Goal: Use online tool/utility

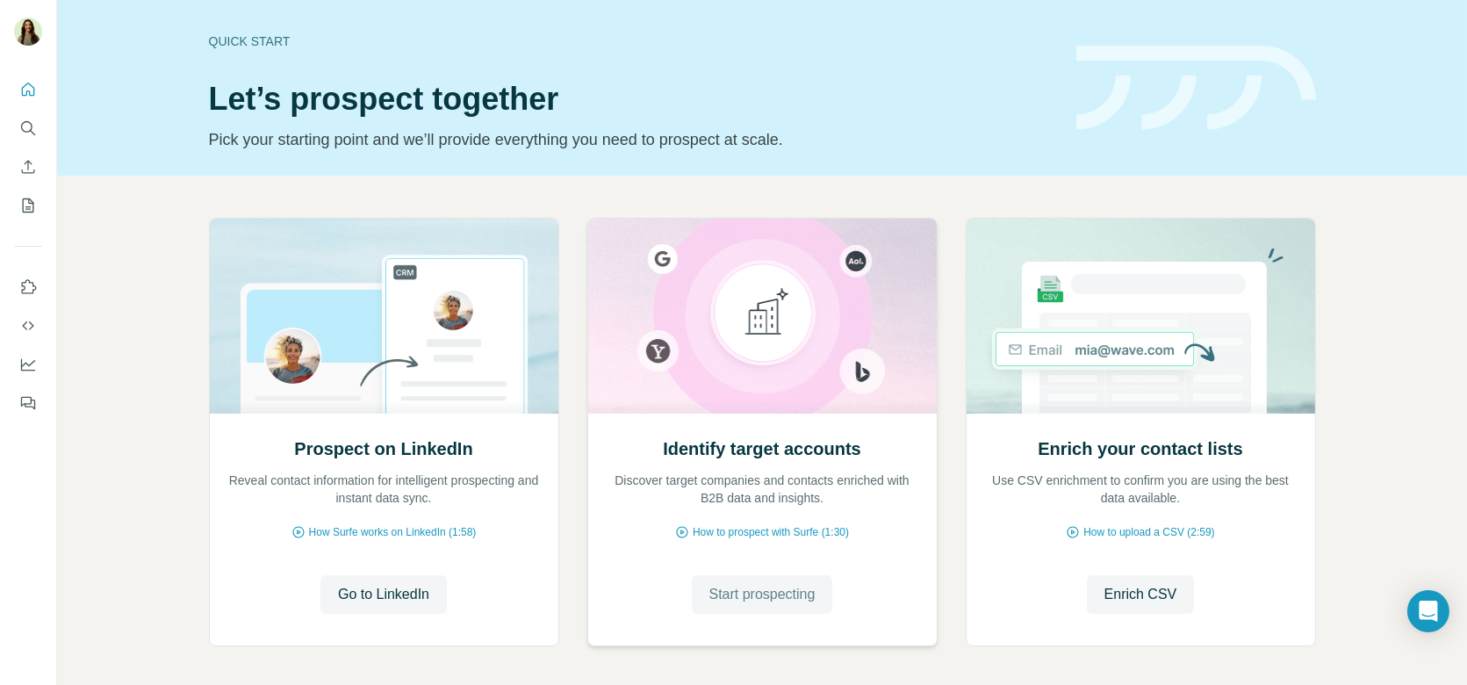
click at [781, 602] on span "Start prospecting" at bounding box center [762, 594] width 106 height 21
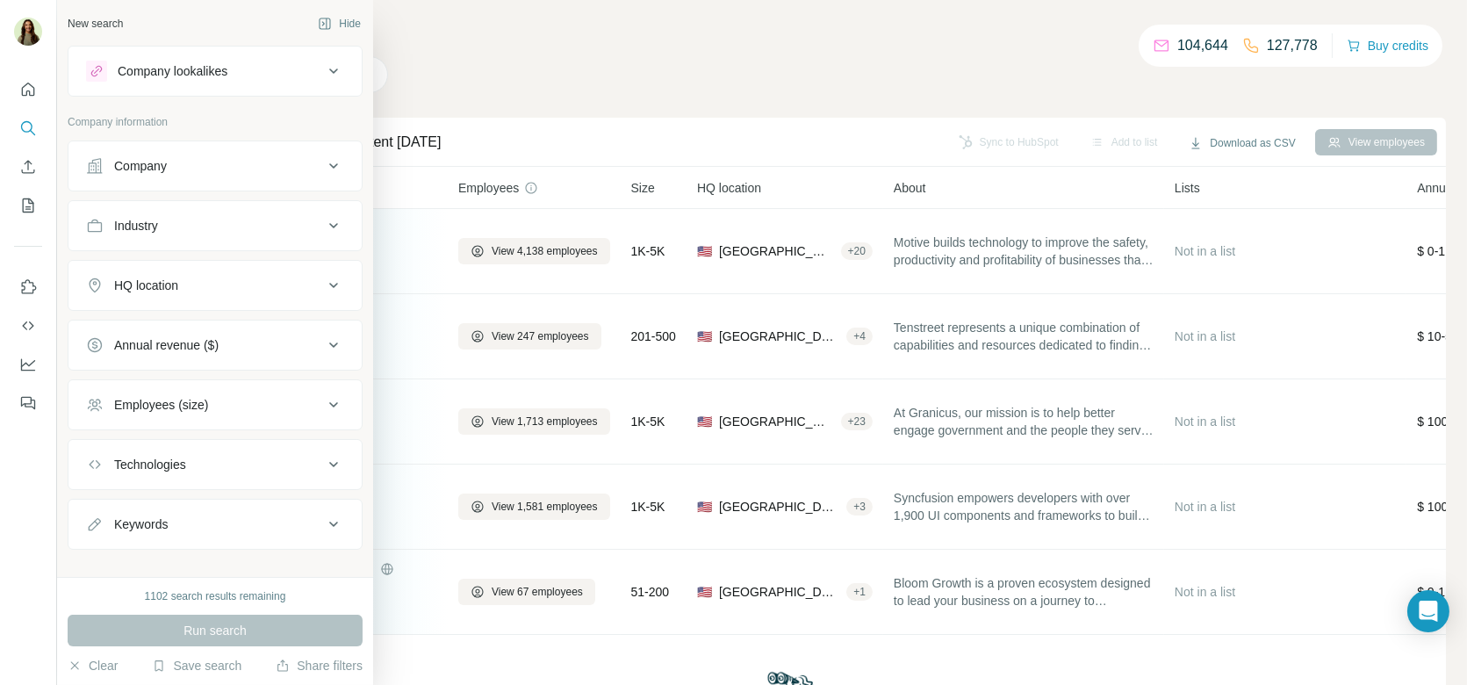
click at [138, 75] on div "Company lookalikes" at bounding box center [173, 71] width 110 height 18
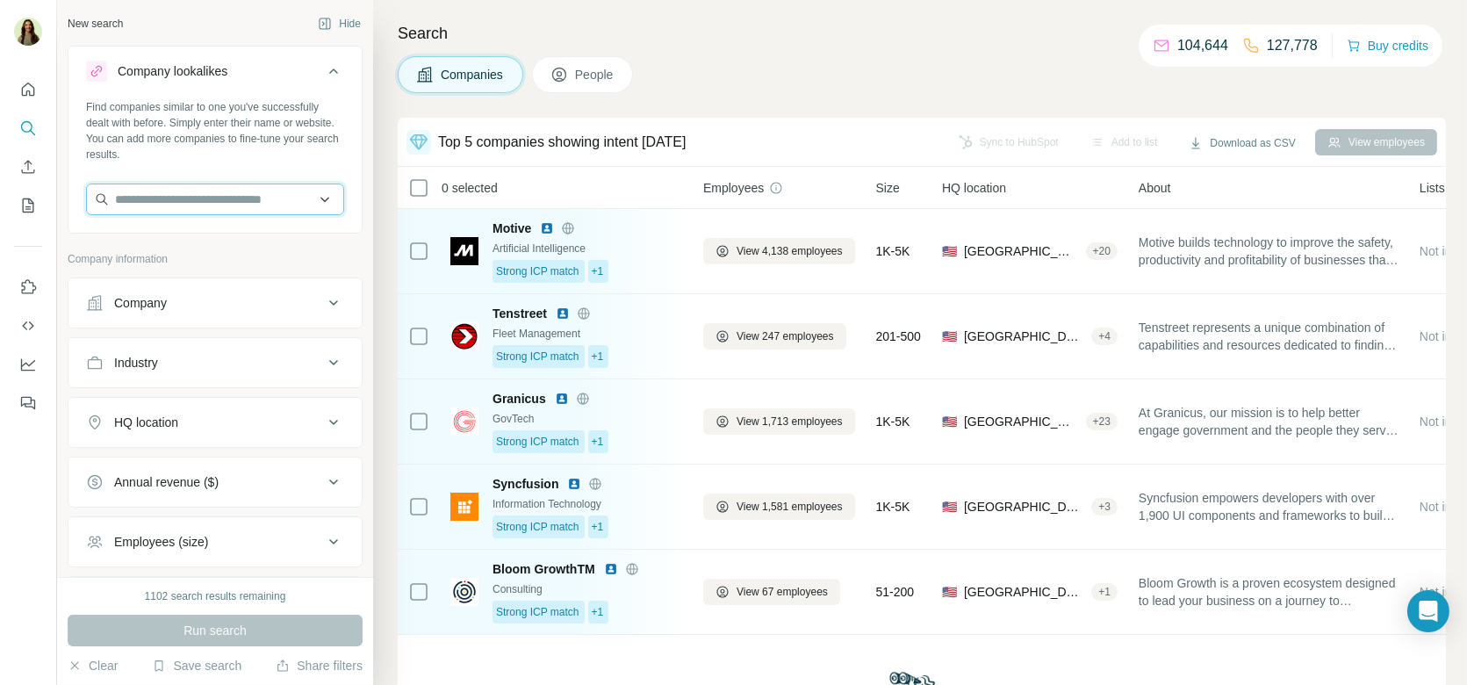
click at [204, 190] on input "text" at bounding box center [215, 199] width 258 height 32
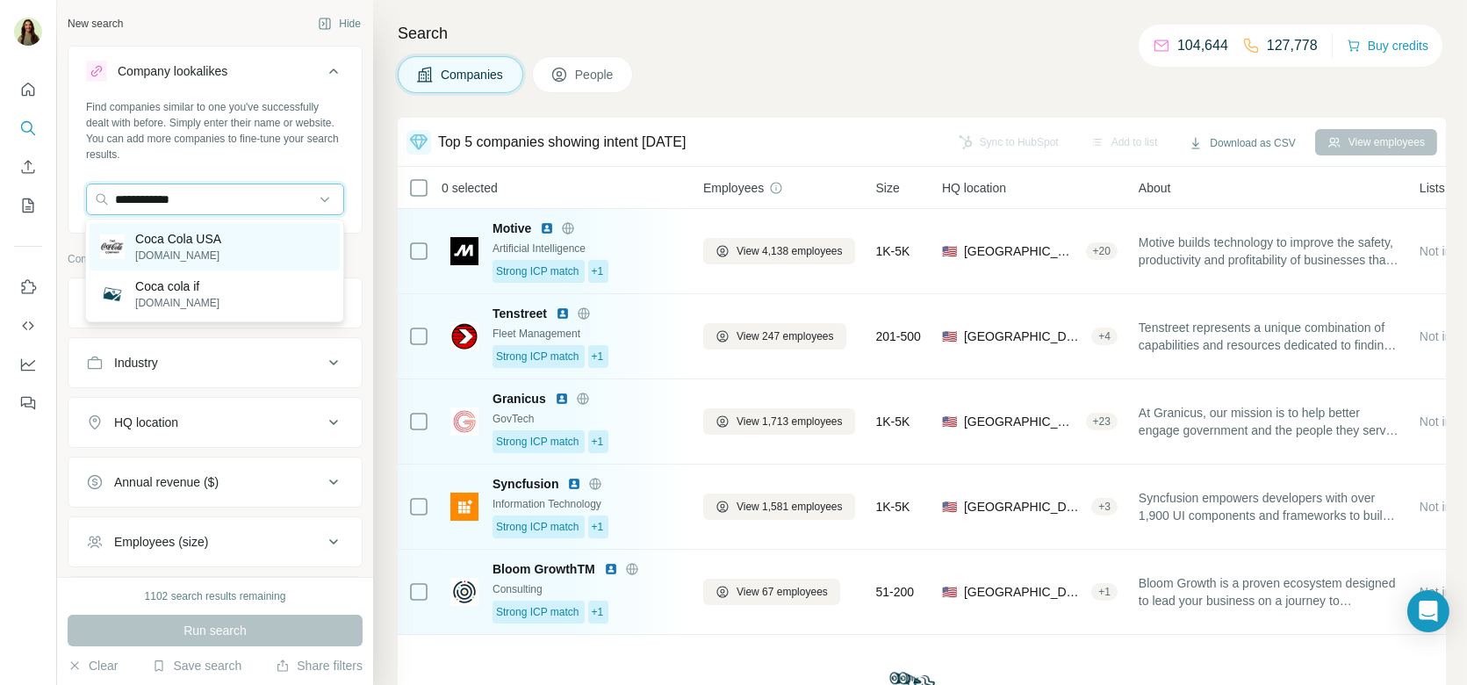
type input "**********"
click at [225, 245] on div "Coca Cola USA [DOMAIN_NAME]" at bounding box center [215, 246] width 250 height 47
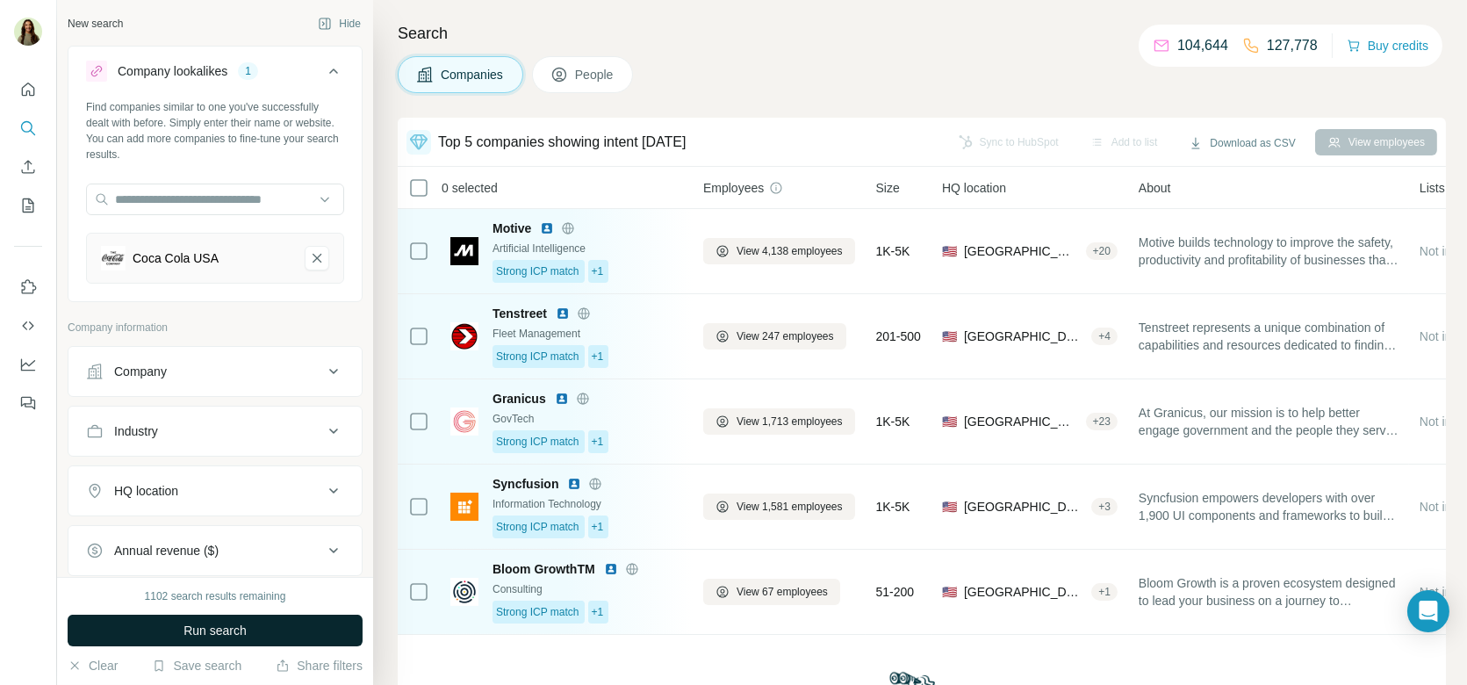
click at [197, 626] on span "Run search" at bounding box center [214, 630] width 63 height 18
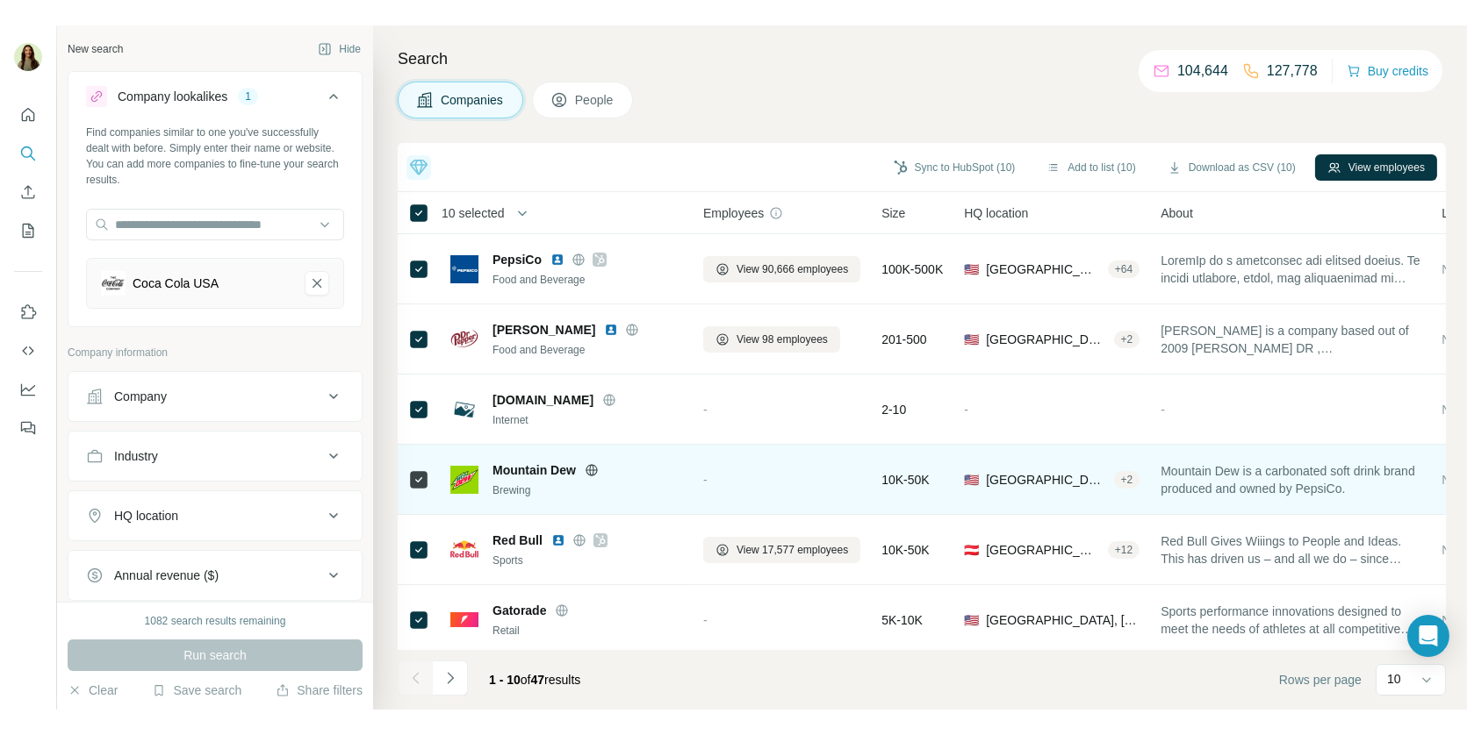
scroll to position [285, 0]
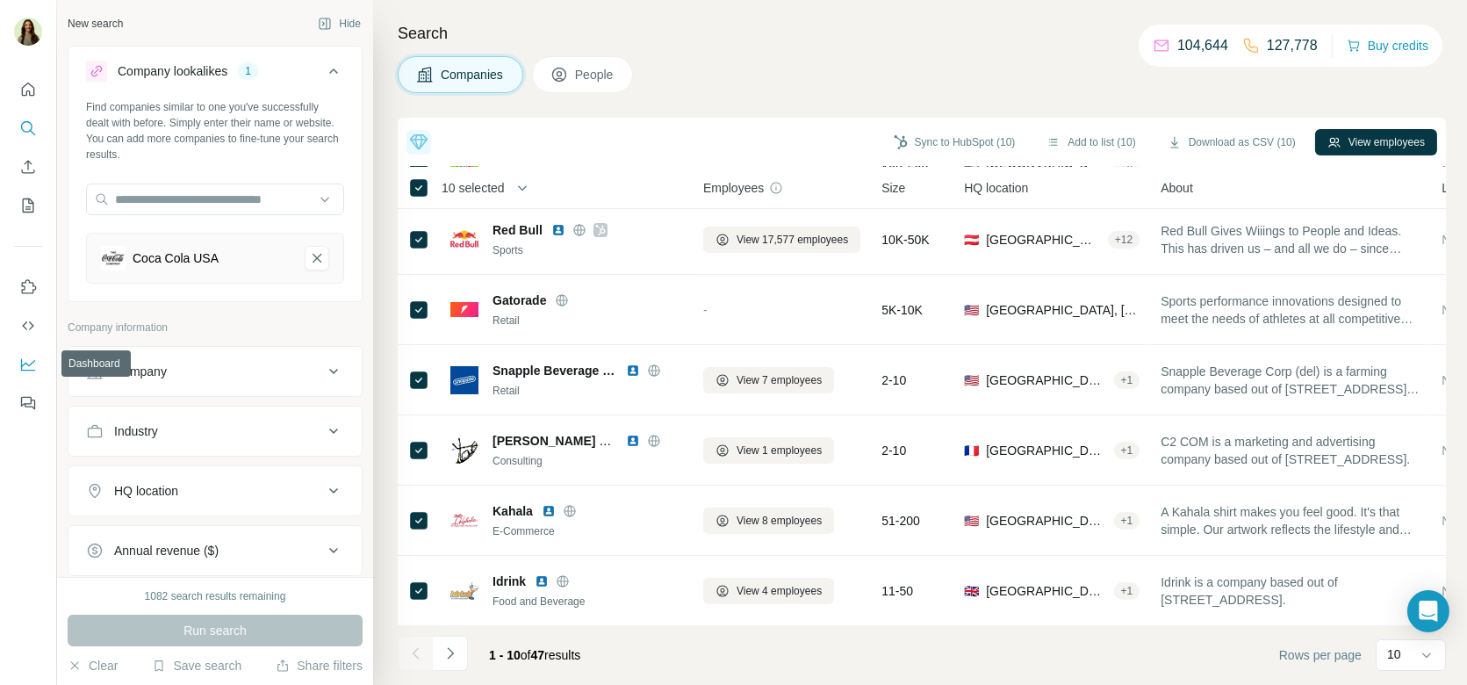
click at [31, 352] on button "Dashboard" at bounding box center [28, 364] width 28 height 32
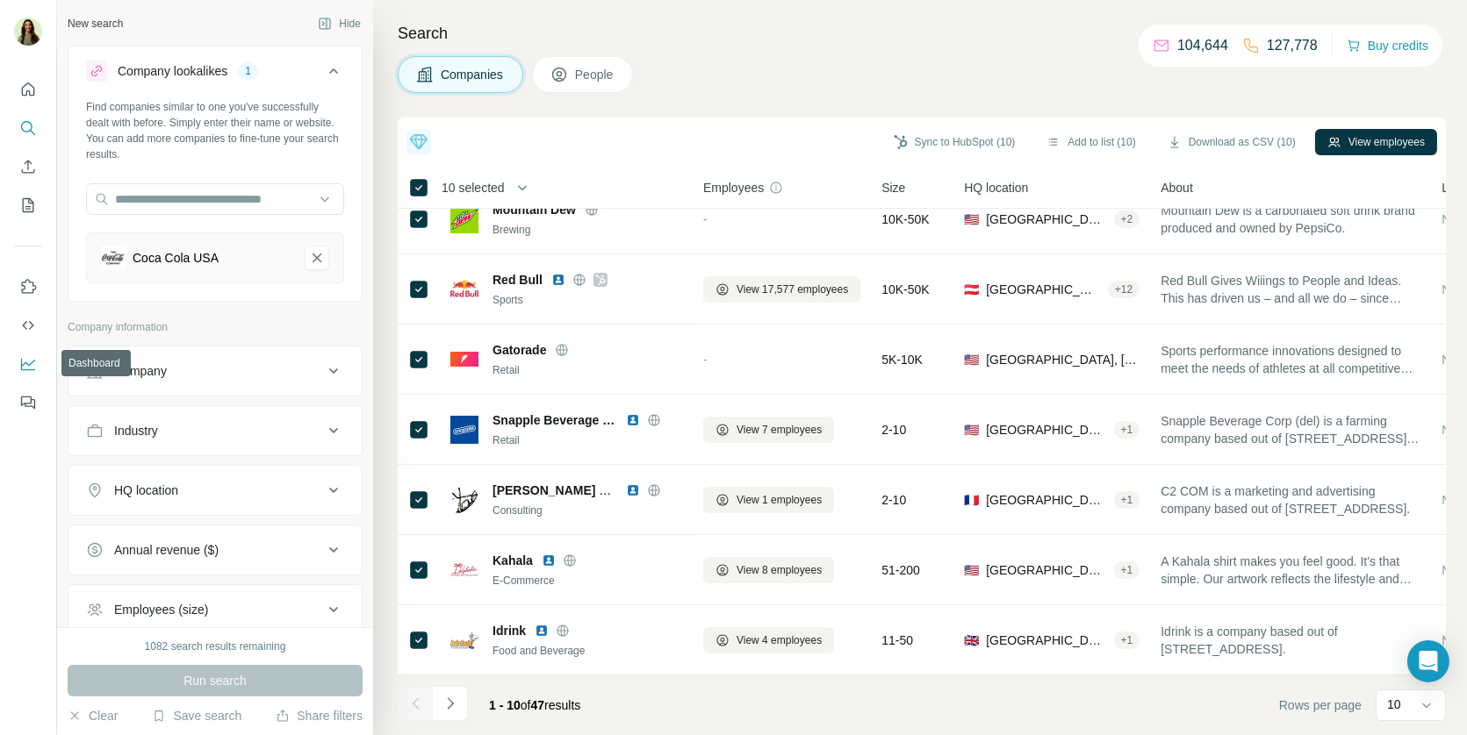
scroll to position [234, 0]
